Goal: Use online tool/utility: Utilize a website feature to perform a specific function

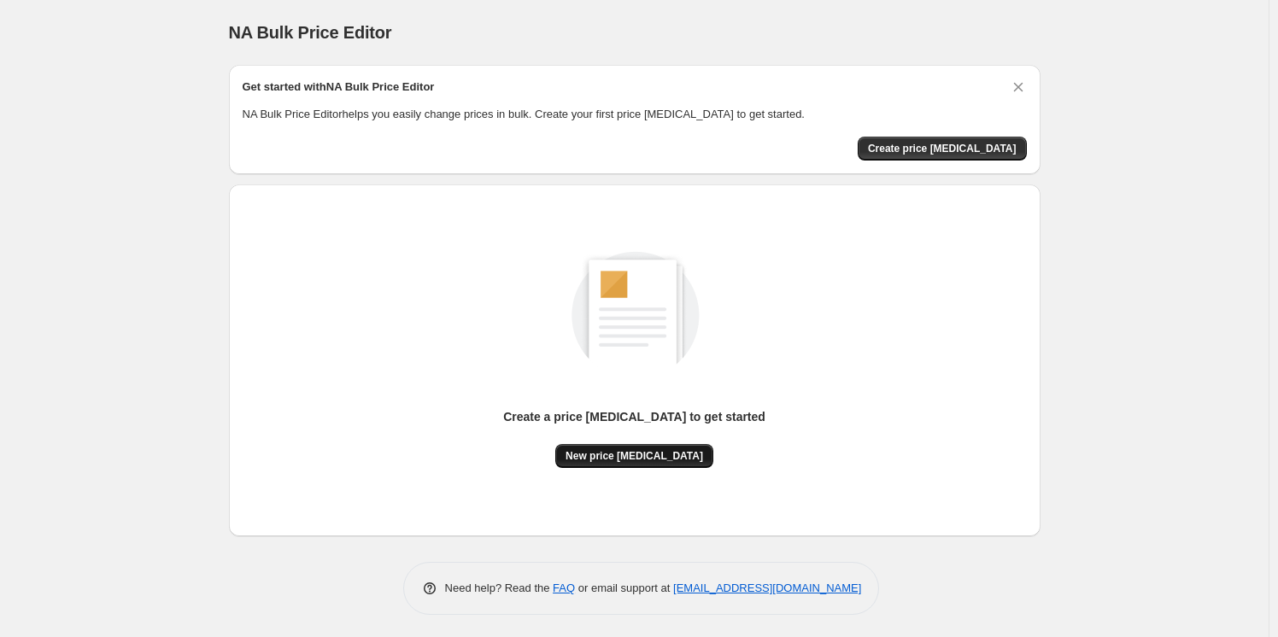
click at [626, 463] on button "New price [MEDICAL_DATA]" at bounding box center [634, 456] width 158 height 24
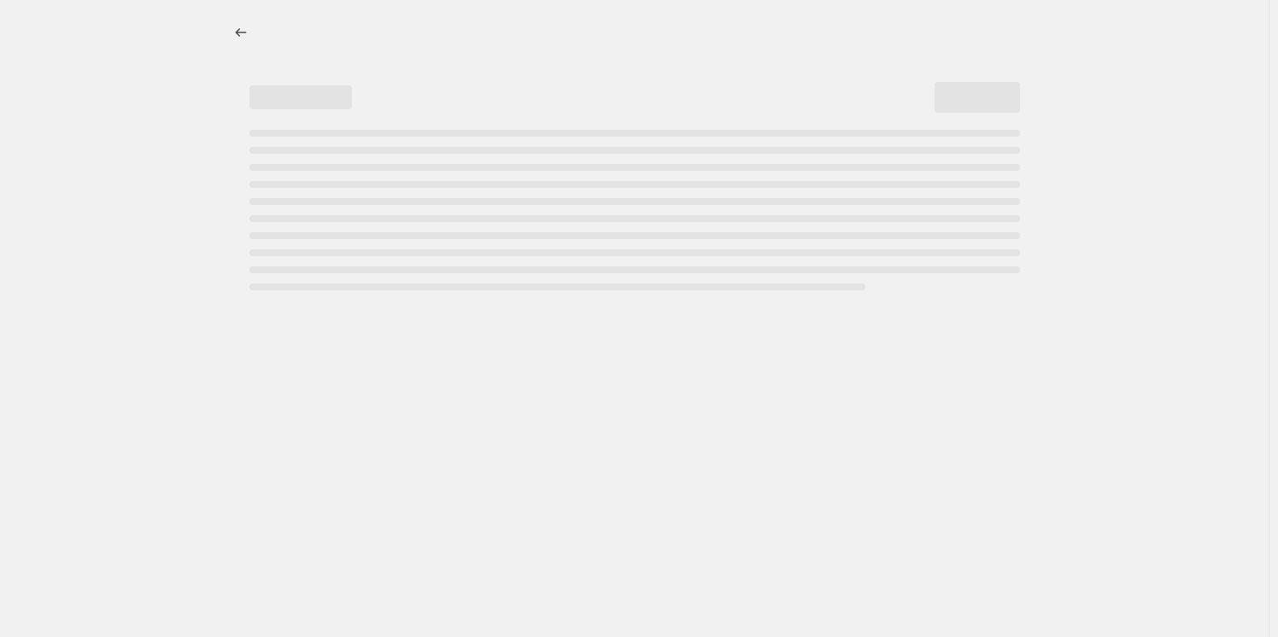
select select "percentage"
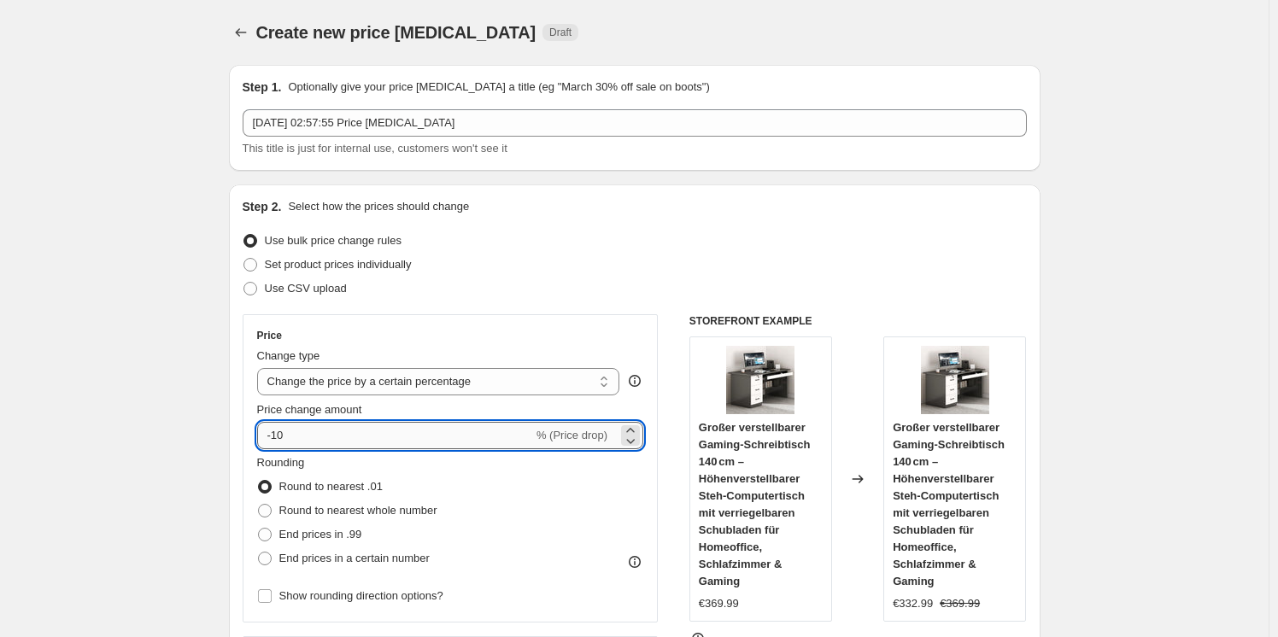
click at [334, 439] on input "-10" at bounding box center [395, 435] width 276 height 27
type input "-1"
type input "-25"
click at [519, 300] on div "Use CSV upload" at bounding box center [635, 289] width 784 height 24
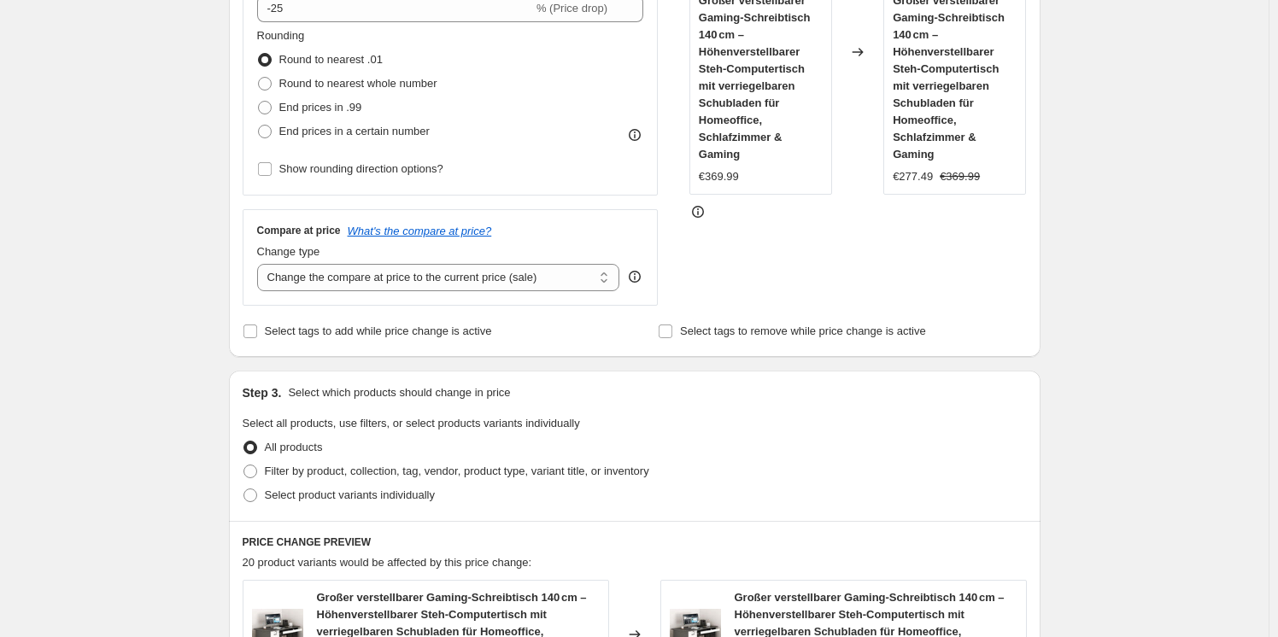
scroll to position [1232, 0]
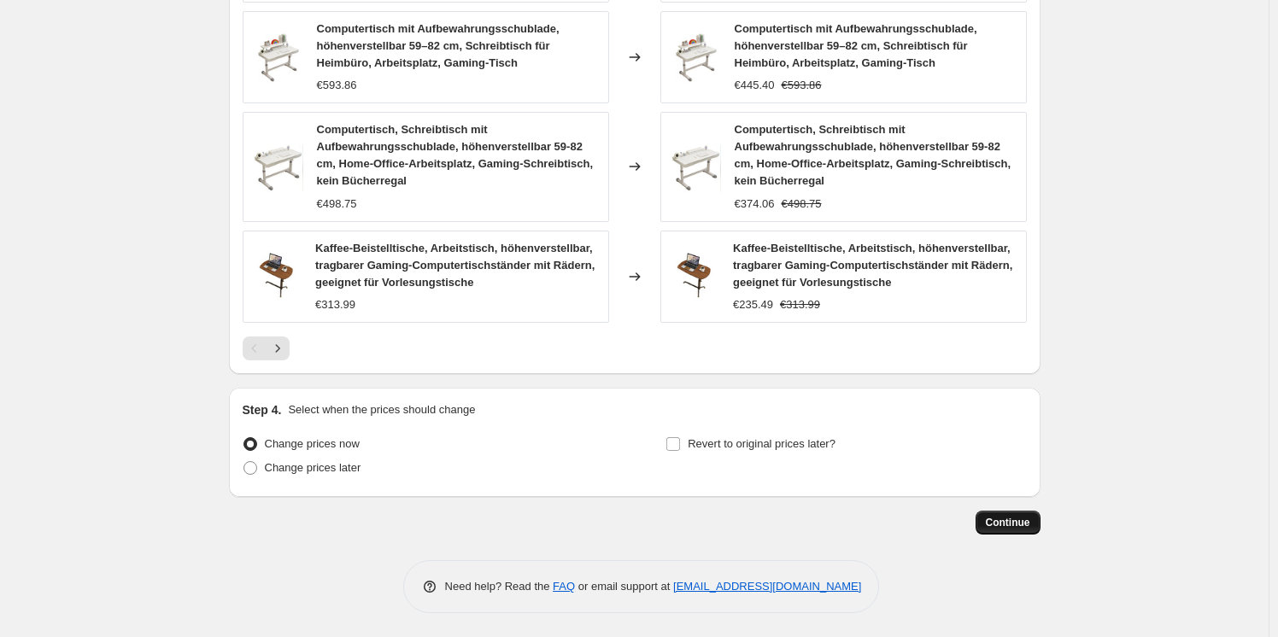
click at [1030, 518] on span "Continue" at bounding box center [1008, 523] width 44 height 14
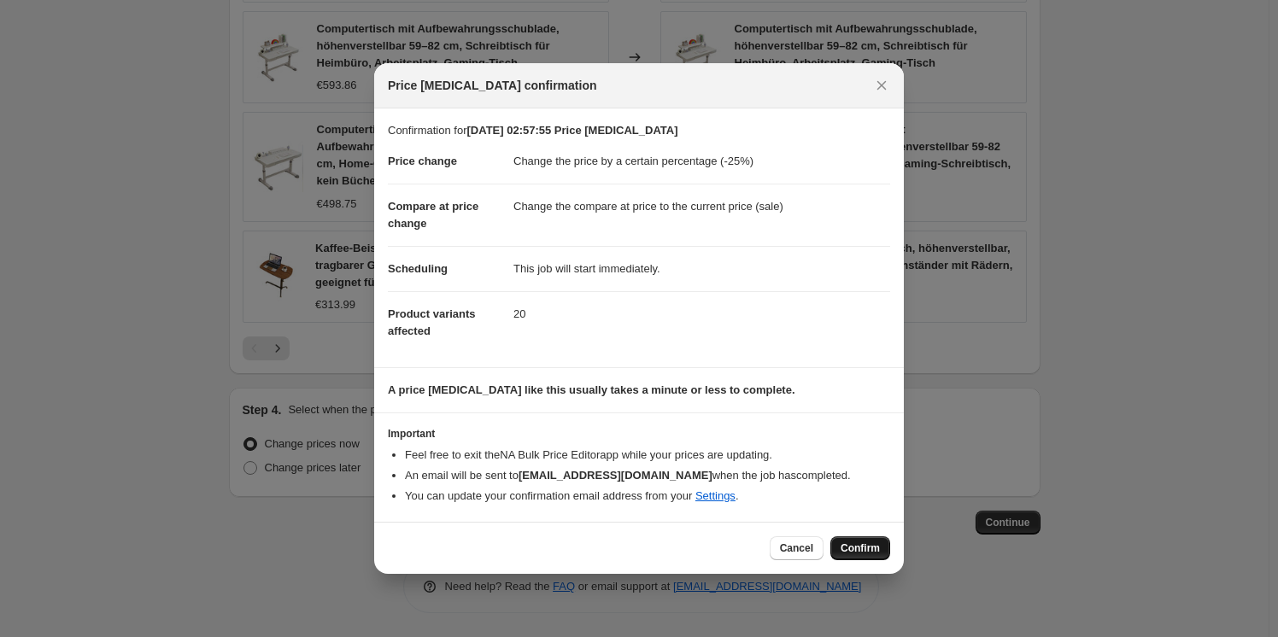
click at [859, 539] on button "Confirm" at bounding box center [860, 548] width 60 height 24
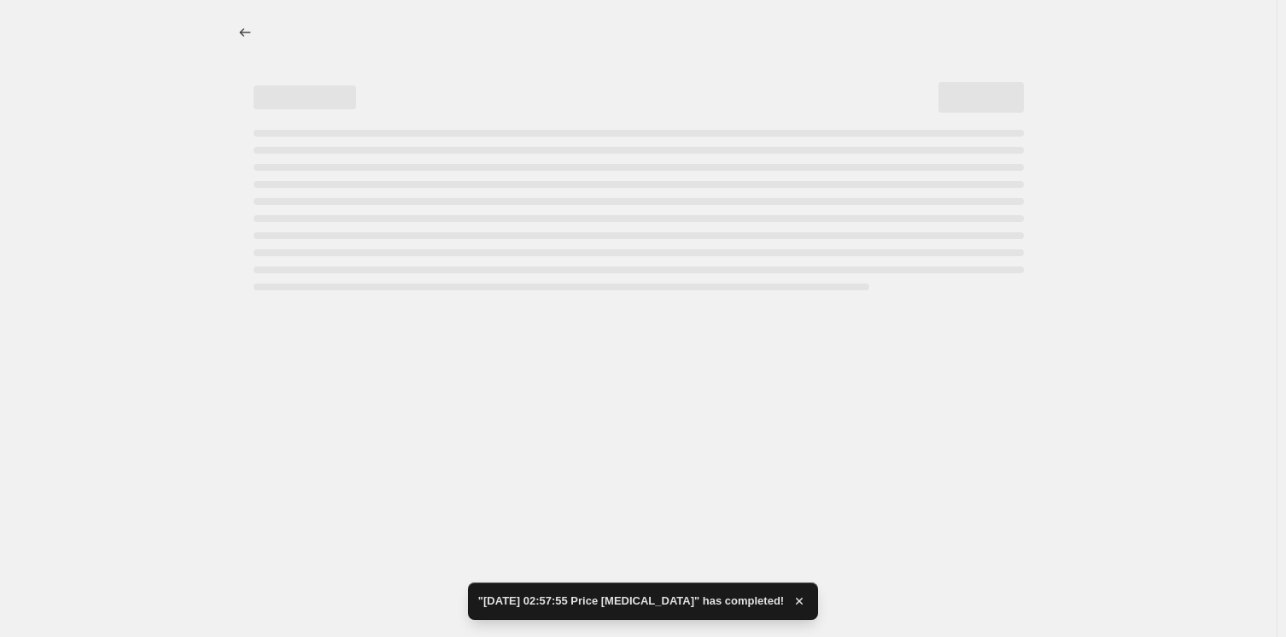
select select "percentage"
